Goal: Task Accomplishment & Management: Use online tool/utility

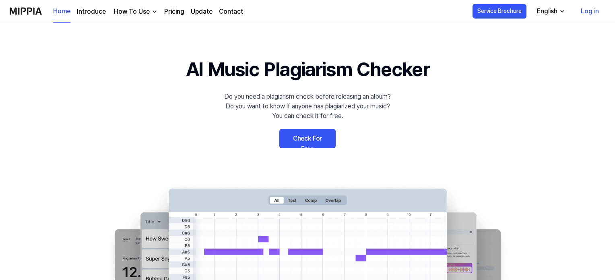
click at [313, 138] on link "Check For Free" at bounding box center [307, 138] width 56 height 19
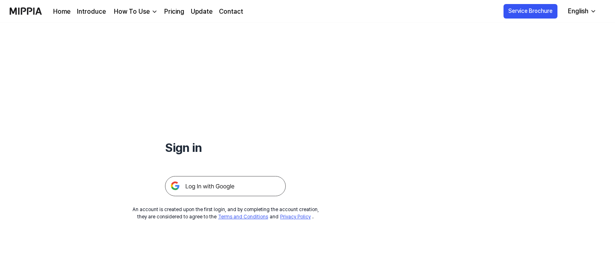
click at [222, 185] on img at bounding box center [225, 186] width 121 height 20
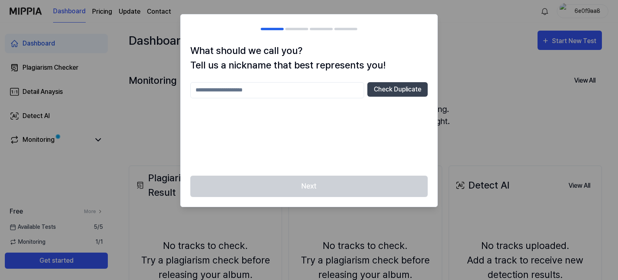
click at [271, 88] on input "text" at bounding box center [277, 90] width 174 height 16
type input "******"
click at [391, 88] on button "Check Duplicate" at bounding box center [397, 89] width 60 height 14
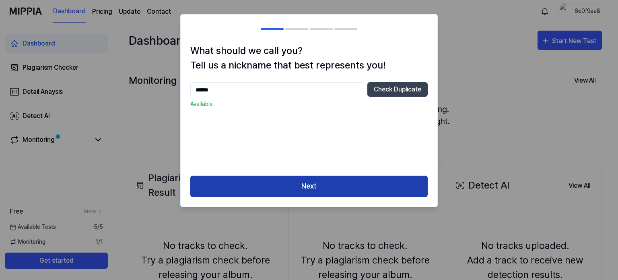
click at [316, 183] on button "Next" at bounding box center [308, 185] width 237 height 21
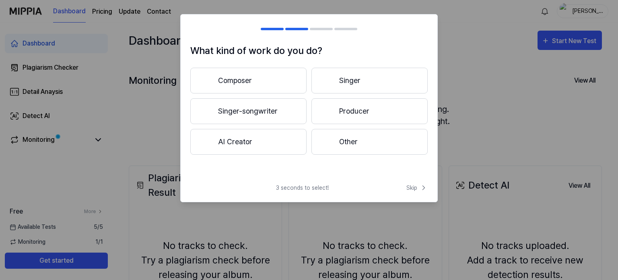
click at [362, 114] on button "Producer" at bounding box center [369, 111] width 116 height 26
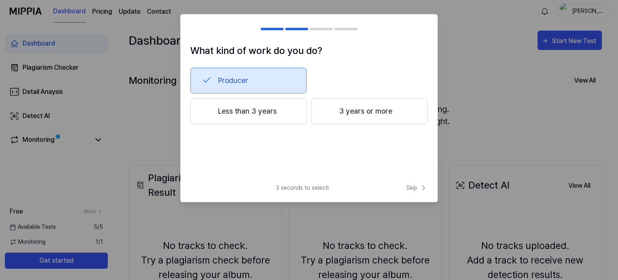
click at [369, 103] on button "3 years or more" at bounding box center [369, 111] width 116 height 26
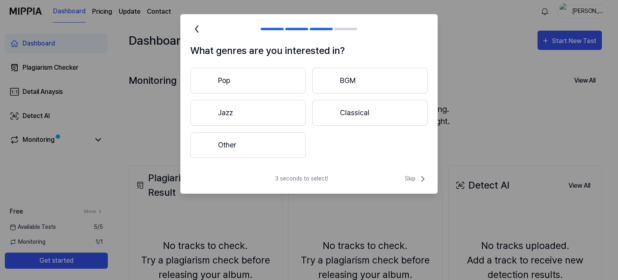
click at [272, 139] on button "Other" at bounding box center [247, 145] width 115 height 26
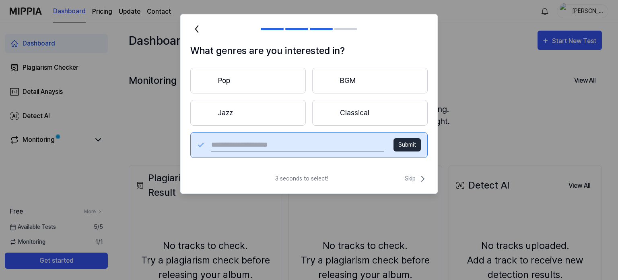
click at [249, 136] on div "Submit" at bounding box center [308, 145] width 237 height 26
click at [245, 140] on input "text" at bounding box center [297, 144] width 173 height 13
type input "**********"
click at [411, 144] on button "Submit" at bounding box center [406, 144] width 27 height 13
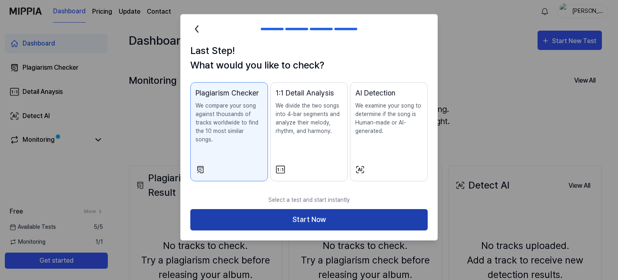
click at [336, 212] on button "Start Now" at bounding box center [308, 219] width 237 height 21
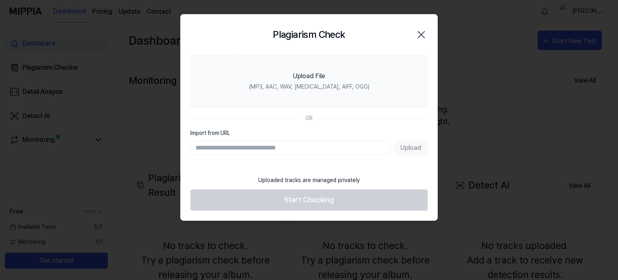
click at [274, 149] on input "Import from URL" at bounding box center [290, 147] width 200 height 14
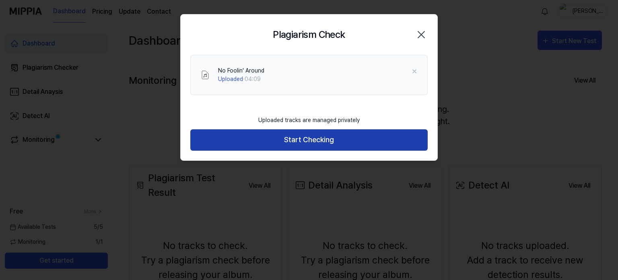
click at [319, 144] on button "Start Checking" at bounding box center [308, 139] width 237 height 21
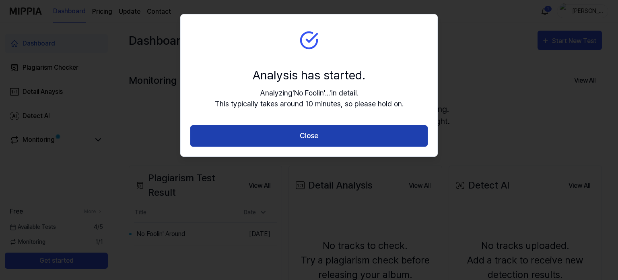
click at [327, 136] on button "Close" at bounding box center [308, 135] width 237 height 21
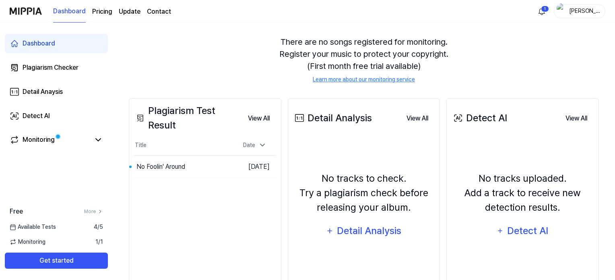
scroll to position [105, 0]
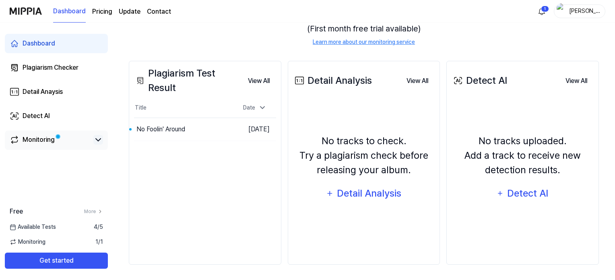
click at [101, 140] on icon at bounding box center [98, 140] width 10 height 10
click at [95, 141] on icon at bounding box center [98, 140] width 10 height 10
click at [196, 129] on button "Go to Results" at bounding box center [211, 129] width 43 height 13
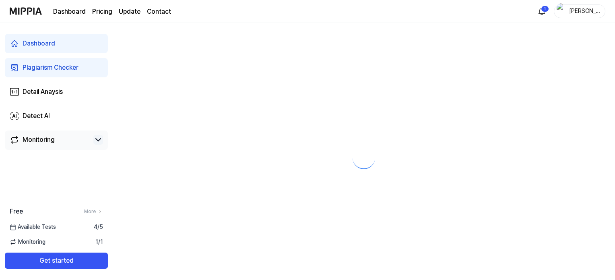
scroll to position [0, 0]
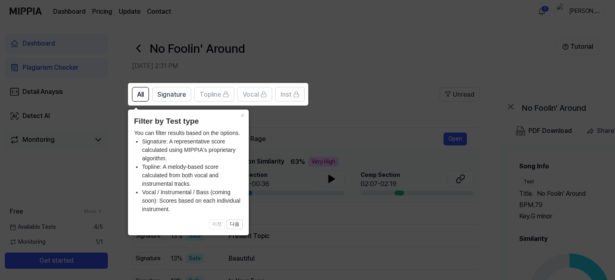
click at [240, 113] on button "×" at bounding box center [242, 114] width 13 height 11
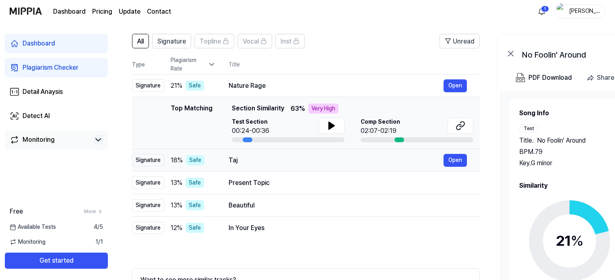
scroll to position [126, 0]
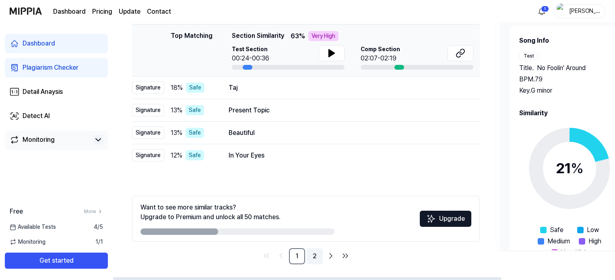
click at [317, 255] on link "2" at bounding box center [315, 256] width 16 height 16
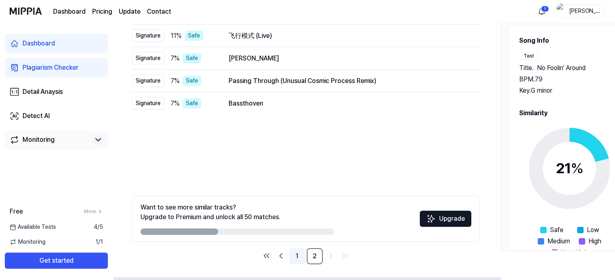
click at [296, 255] on link "1" at bounding box center [297, 256] width 16 height 16
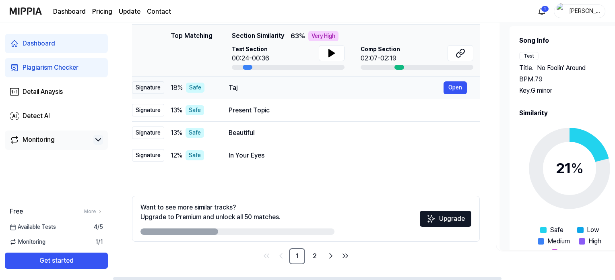
click at [314, 91] on div "Taj" at bounding box center [336, 88] width 215 height 10
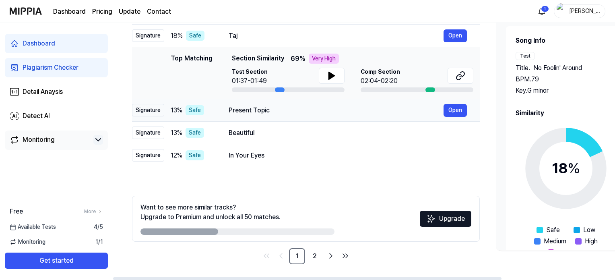
click at [310, 119] on td "Present Topic Open" at bounding box center [348, 110] width 264 height 23
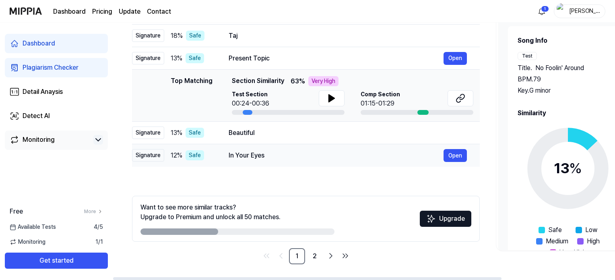
click at [298, 156] on div "In Your Eyes" at bounding box center [336, 155] width 215 height 10
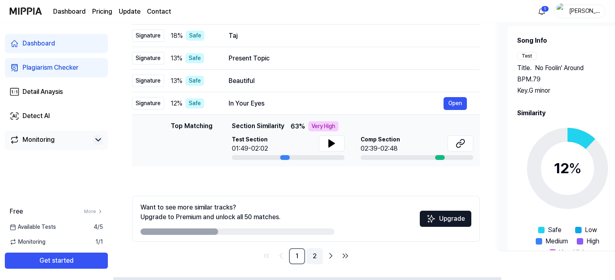
click at [318, 253] on link "2" at bounding box center [315, 256] width 16 height 16
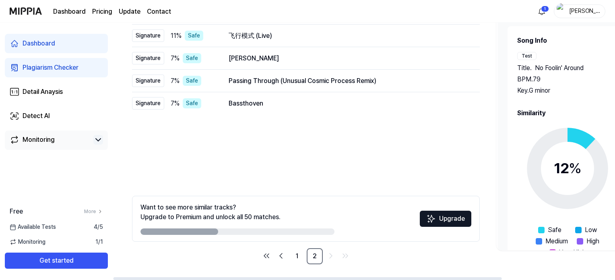
click at [431, 217] on img at bounding box center [431, 219] width 10 height 10
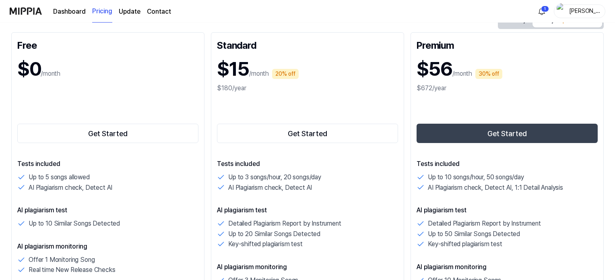
scroll to position [161, 0]
